Goal: Book appointment/travel/reservation

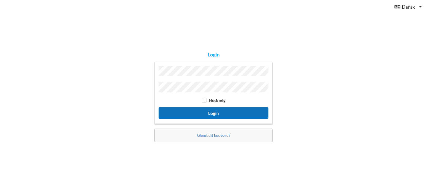
click at [220, 111] on button "Login" at bounding box center [214, 112] width 110 height 11
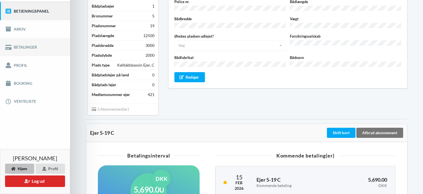
scroll to position [84, 0]
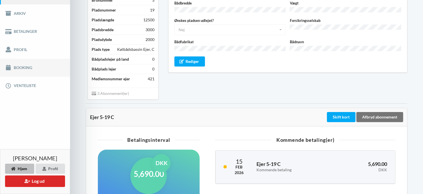
click at [27, 68] on link "Booking" at bounding box center [35, 68] width 70 height 18
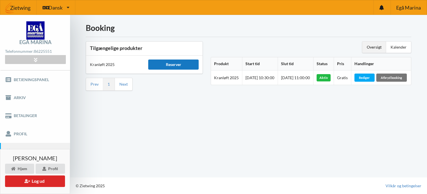
click at [178, 64] on div "Reserver" at bounding box center [173, 64] width 50 height 10
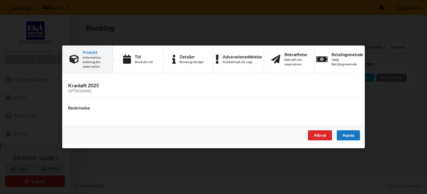
click at [354, 137] on div "Næste" at bounding box center [348, 135] width 23 height 10
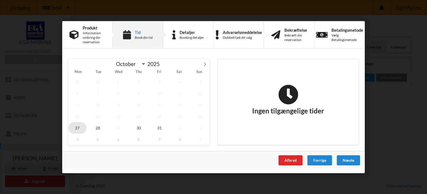
click at [77, 128] on span "27" at bounding box center [77, 127] width 18 height 11
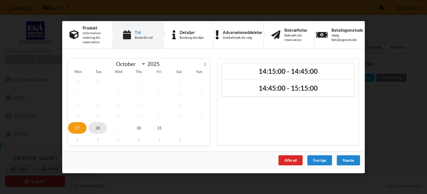
click at [96, 128] on span "28" at bounding box center [98, 127] width 18 height 11
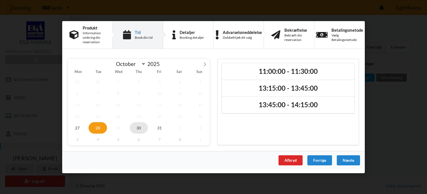
click at [138, 128] on span "30" at bounding box center [139, 127] width 18 height 11
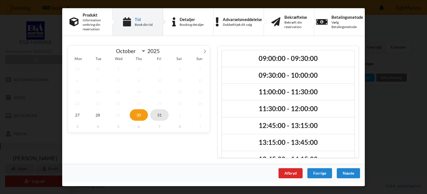
click at [159, 113] on span "31" at bounding box center [159, 114] width 18 height 11
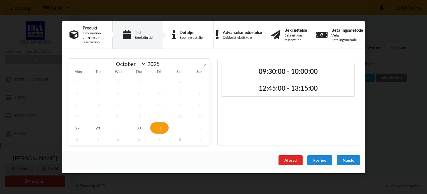
click at [205, 65] on icon at bounding box center [205, 64] width 4 height 4
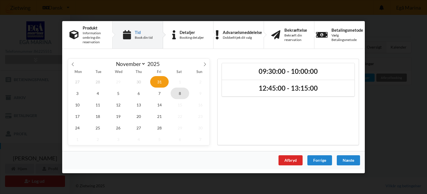
click at [180, 94] on span "8" at bounding box center [180, 92] width 18 height 11
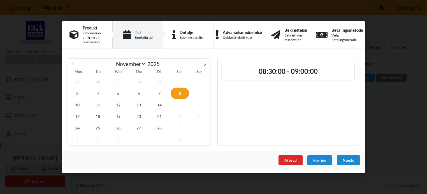
click at [72, 64] on icon at bounding box center [73, 64] width 4 height 4
select select "9"
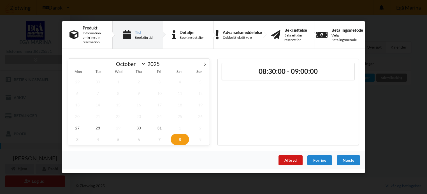
click at [291, 159] on div "Afbryd" at bounding box center [291, 160] width 24 height 10
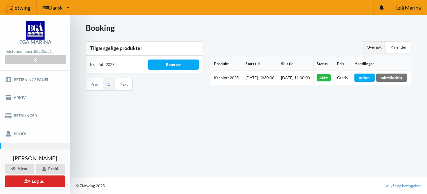
click at [115, 122] on div "Booking Tilgængelige produkter Kranløft 2025 Reserver Prev 1 Next Oversigt Kale…" at bounding box center [248, 96] width 357 height 162
click at [158, 136] on div "Booking Tilgængelige produkter Kranløft 2025 Reserver Prev 1 Next Oversigt Kale…" at bounding box center [248, 96] width 357 height 162
click at [184, 66] on div "Reserver" at bounding box center [173, 64] width 50 height 10
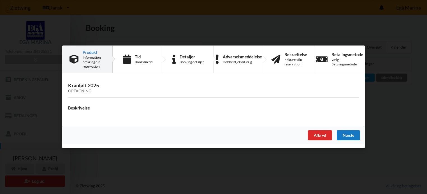
click at [353, 135] on div "Næste" at bounding box center [348, 135] width 23 height 10
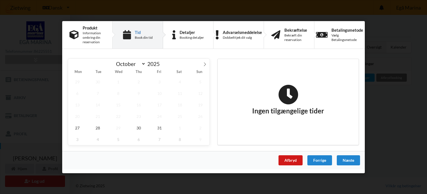
click at [291, 158] on div "Afbryd" at bounding box center [291, 160] width 24 height 10
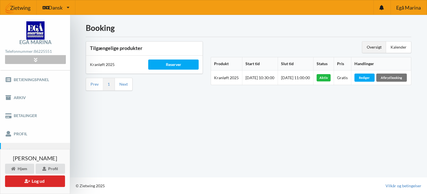
click at [33, 58] on icon at bounding box center [35, 59] width 6 height 5
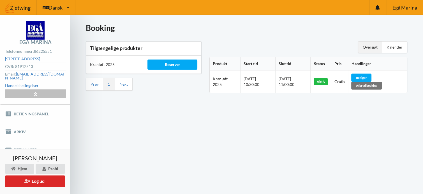
click at [35, 91] on icon at bounding box center [35, 93] width 6 height 5
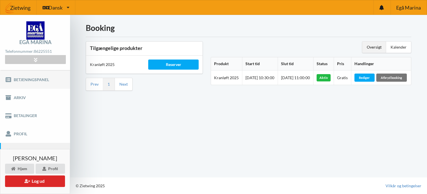
click at [39, 80] on link "Betjeningspanel" at bounding box center [35, 79] width 70 height 18
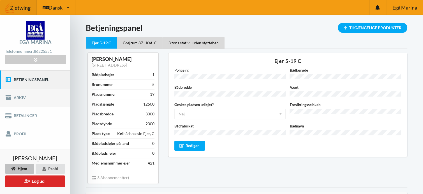
click at [22, 98] on link "Arkiv" at bounding box center [35, 98] width 70 height 18
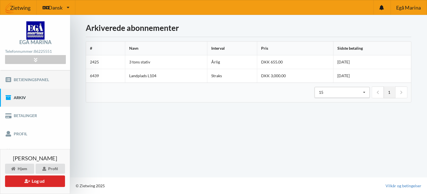
click at [61, 79] on link "Betjeningspanel" at bounding box center [35, 79] width 70 height 18
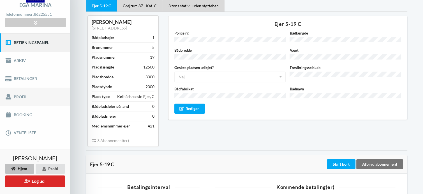
scroll to position [28, 0]
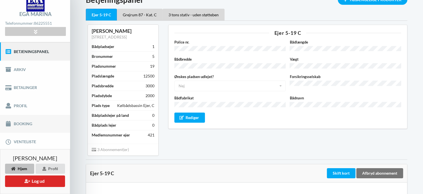
click at [33, 122] on link "Booking" at bounding box center [35, 124] width 70 height 18
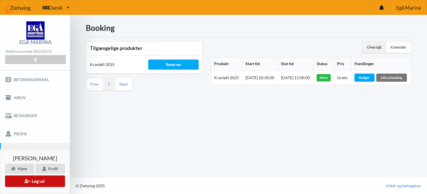
click at [43, 181] on button "Log ud" at bounding box center [35, 180] width 60 height 11
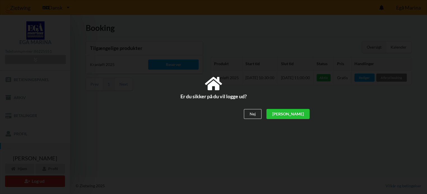
click at [307, 110] on div "[PERSON_NAME]" at bounding box center [287, 114] width 43 height 10
